Goal: Task Accomplishment & Management: Complete application form

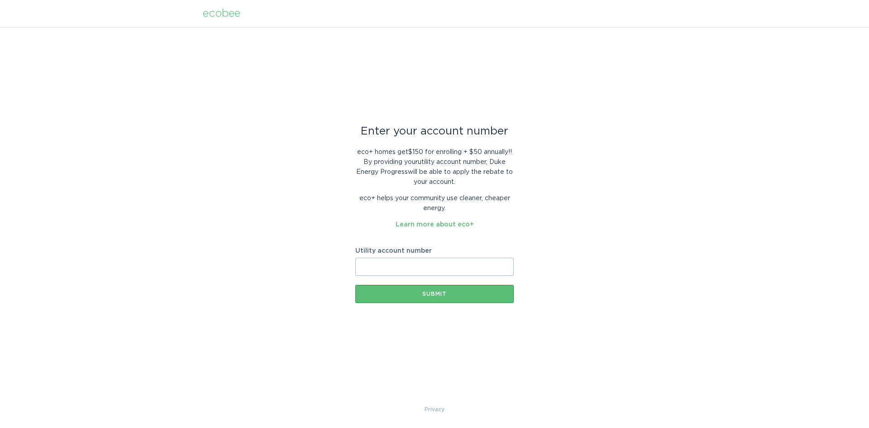
click at [407, 265] on input "Utility account number" at bounding box center [434, 266] width 158 height 18
paste input "910041480324"
type input "910041480324"
click at [431, 293] on div "Submit" at bounding box center [434, 293] width 149 height 5
